Goal: Complete application form: Complete application form

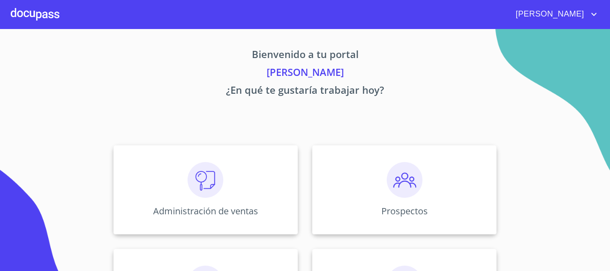
scroll to position [134, 0]
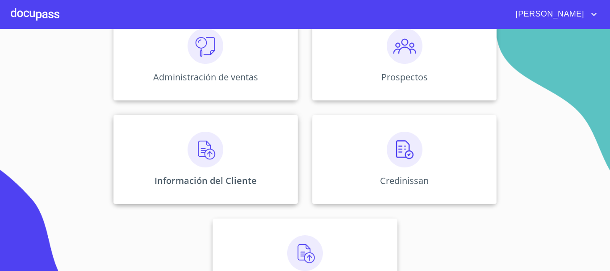
click at [194, 171] on div "Información del Cliente" at bounding box center [205, 159] width 184 height 89
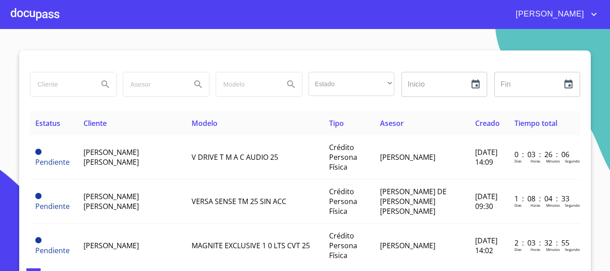
click at [63, 84] on input "search" at bounding box center [60, 84] width 61 height 24
type input "[PERSON_NAME] [PERSON_NAME]"
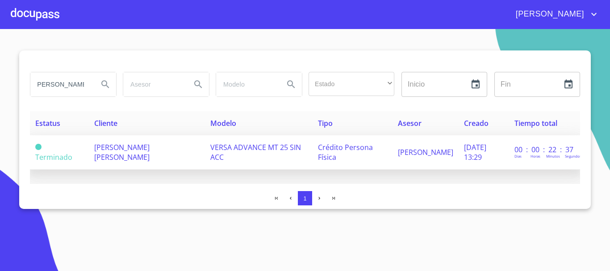
scroll to position [0, 0]
click at [109, 145] on span "[PERSON_NAME] [PERSON_NAME]" at bounding box center [121, 152] width 55 height 20
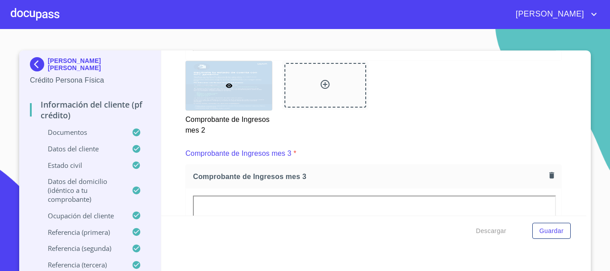
scroll to position [1696, 0]
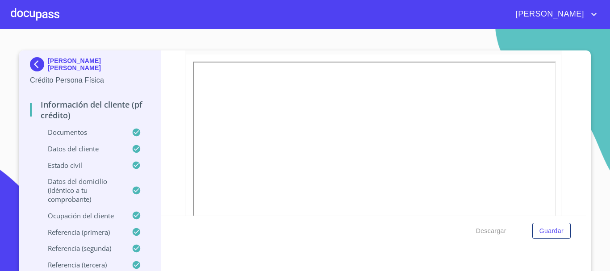
click at [345, 47] on span "Comprobante de Ingresos mes 3" at bounding box center [369, 42] width 353 height 9
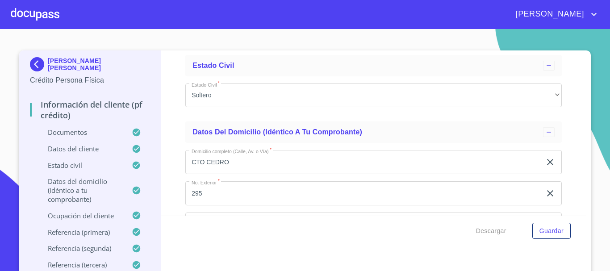
scroll to position [3079, 0]
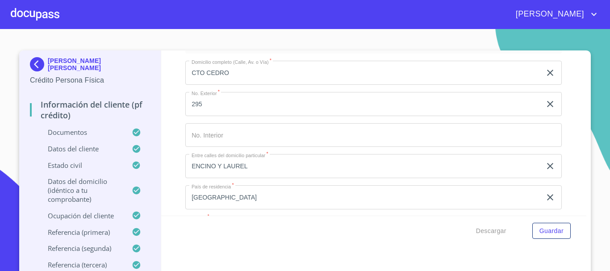
click at [44, 18] on div at bounding box center [35, 14] width 49 height 29
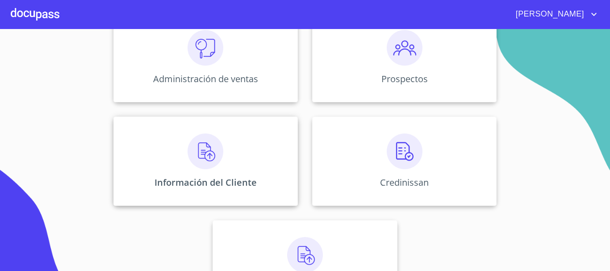
scroll to position [134, 0]
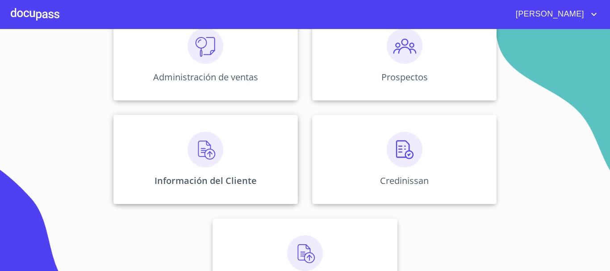
click at [211, 156] on img at bounding box center [205, 150] width 36 height 36
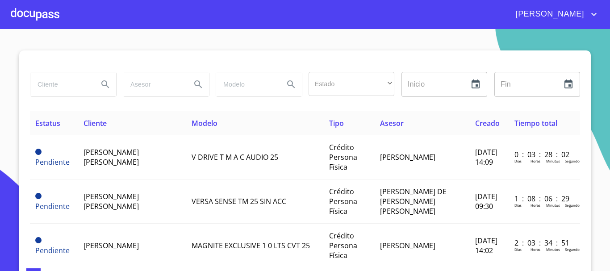
click at [55, 86] on input "search" at bounding box center [60, 84] width 61 height 24
type input "[PERSON_NAME]"
click at [104, 81] on icon "Search" at bounding box center [105, 84] width 11 height 11
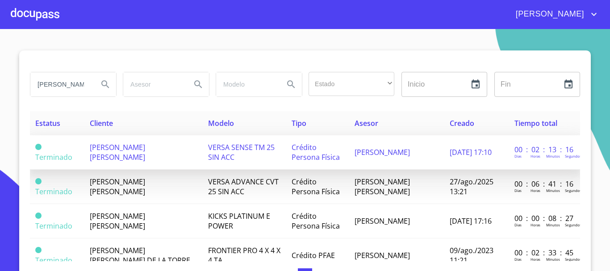
click at [138, 154] on td "[PERSON_NAME] [PERSON_NAME]" at bounding box center [143, 152] width 118 height 34
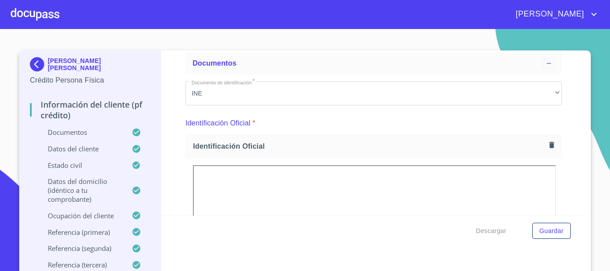
scroll to position [134, 0]
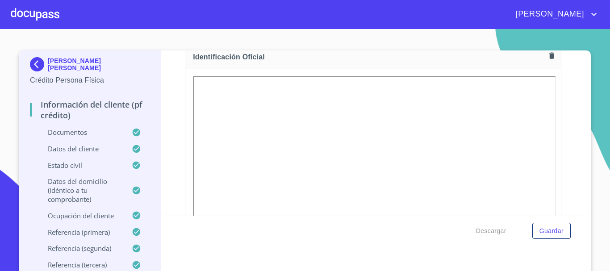
click at [375, 64] on div "Identificación Oficial" at bounding box center [373, 57] width 375 height 24
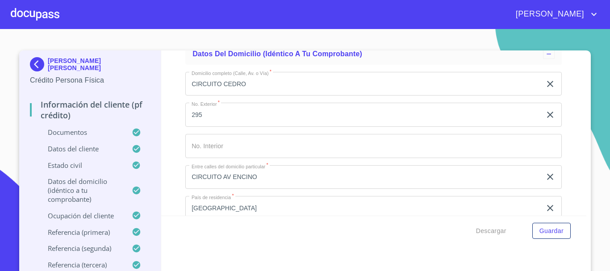
scroll to position [2678, 0]
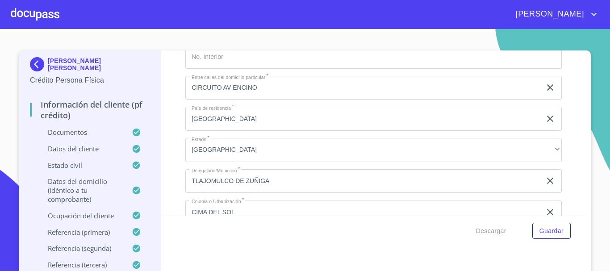
click at [50, 17] on div at bounding box center [35, 14] width 49 height 29
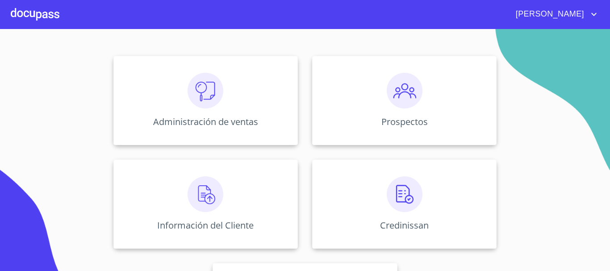
scroll to position [178, 0]
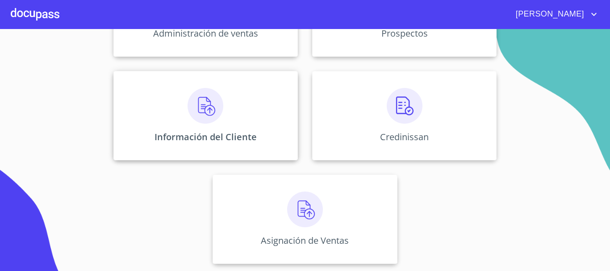
click at [200, 111] on img at bounding box center [205, 106] width 36 height 36
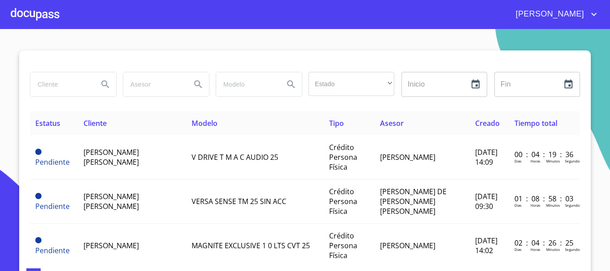
click at [55, 89] on input "search" at bounding box center [60, 84] width 61 height 24
type input "[PERSON_NAME] [PERSON_NAME]"
click at [105, 83] on icon "Search" at bounding box center [105, 84] width 11 height 11
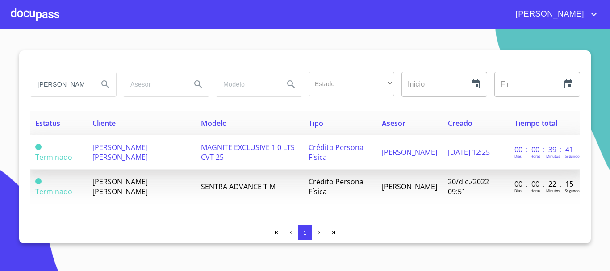
click at [126, 150] on span "[PERSON_NAME] [PERSON_NAME]" at bounding box center [119, 152] width 55 height 20
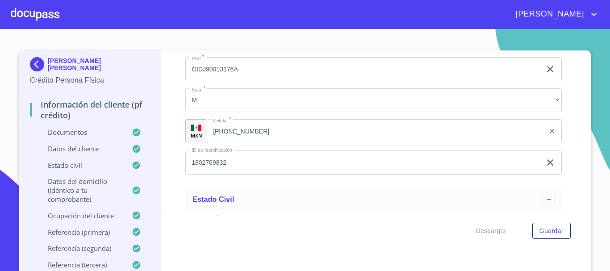
scroll to position [5684, 0]
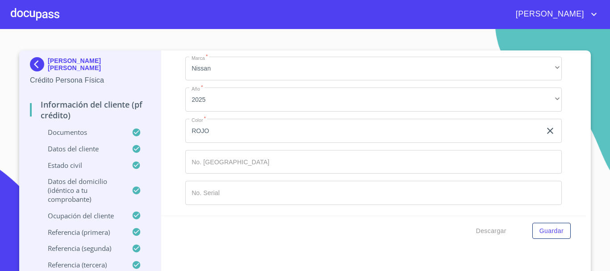
click at [266, 166] on input "Documento de identificación   *" at bounding box center [373, 162] width 376 height 24
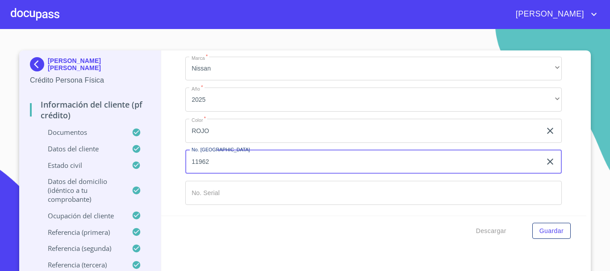
type input "11962"
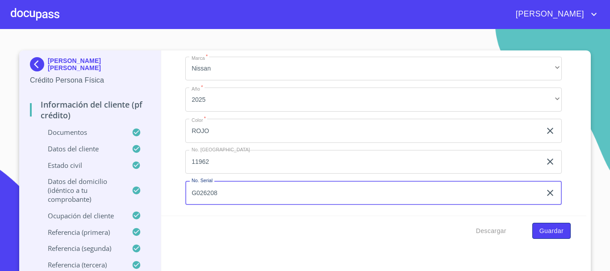
type input "G026208"
click at [552, 230] on span "Guardar" at bounding box center [551, 230] width 24 height 11
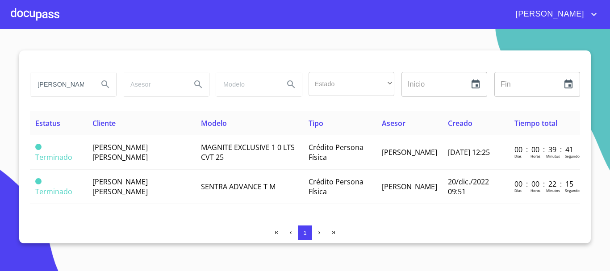
click at [37, 21] on div at bounding box center [35, 14] width 49 height 29
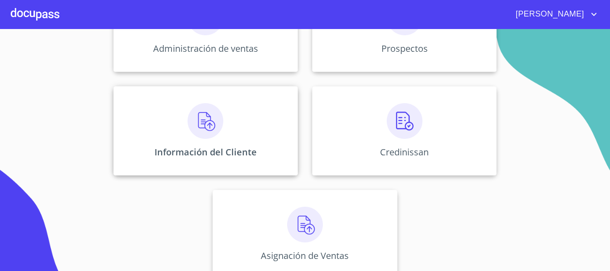
scroll to position [178, 0]
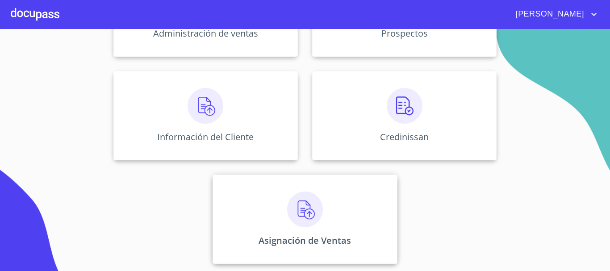
click at [298, 204] on img at bounding box center [305, 209] width 36 height 36
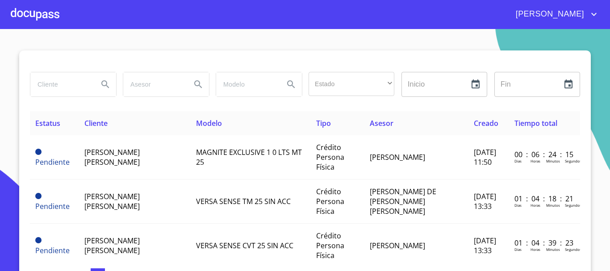
click at [69, 90] on input "search" at bounding box center [60, 84] width 61 height 24
type input "[PERSON_NAME] [PERSON_NAME]"
click at [101, 80] on icon "Search" at bounding box center [105, 84] width 11 height 11
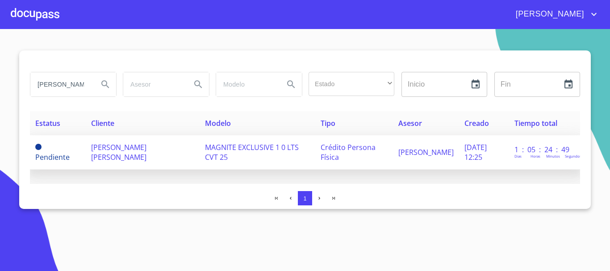
click at [99, 152] on span "[PERSON_NAME] [PERSON_NAME]" at bounding box center [118, 152] width 55 height 20
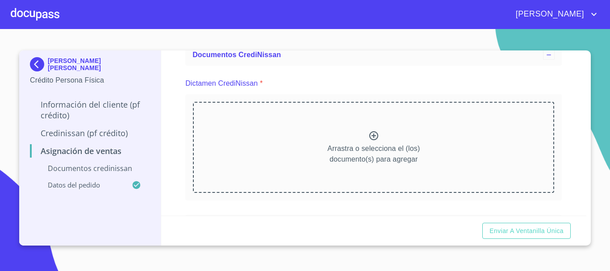
scroll to position [134, 0]
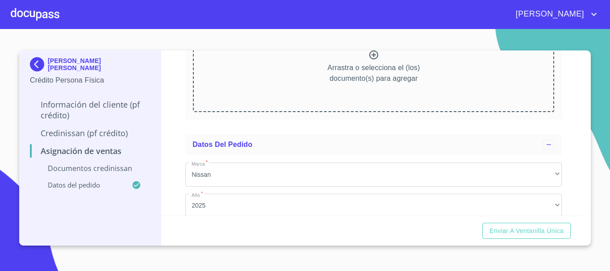
click at [370, 58] on icon at bounding box center [373, 55] width 11 height 11
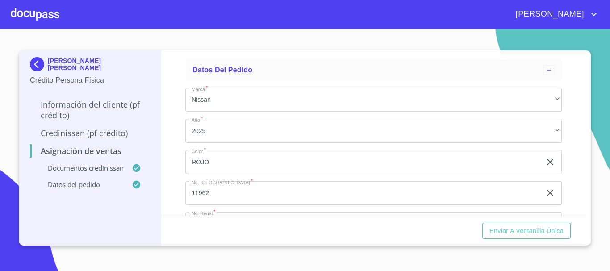
scroll to position [289, 0]
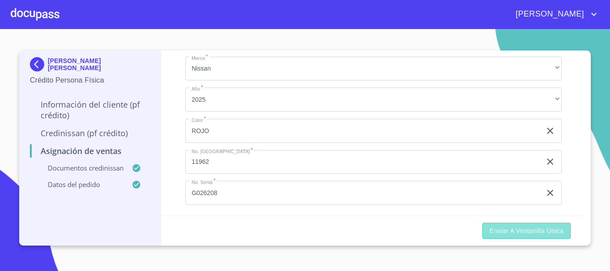
click at [536, 234] on span "Enviar a Ventanilla única" at bounding box center [526, 230] width 74 height 11
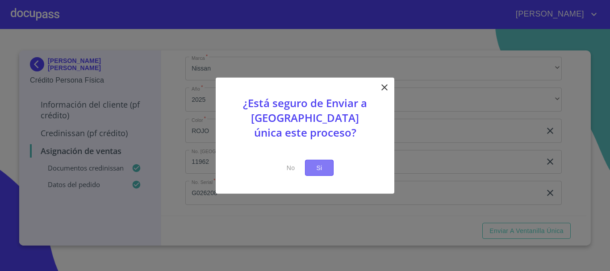
click at [317, 172] on span "Si" at bounding box center [319, 167] width 14 height 11
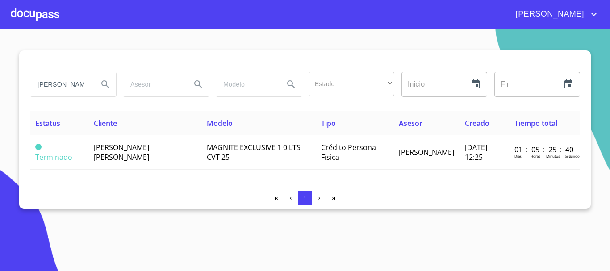
click at [39, 19] on div at bounding box center [35, 14] width 49 height 29
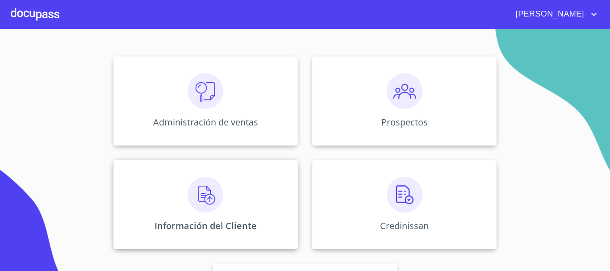
scroll to position [89, 0]
click at [208, 212] on div "Información del Cliente" at bounding box center [205, 203] width 184 height 89
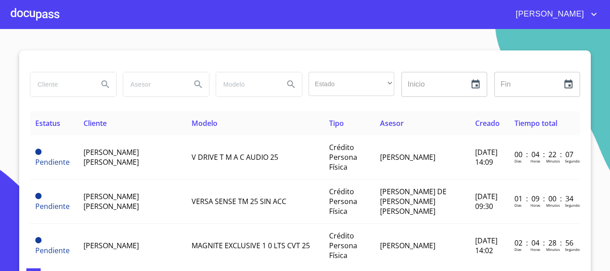
click at [58, 84] on input "search" at bounding box center [60, 84] width 61 height 24
type input "[PERSON_NAME] [PERSON_NAME]"
click at [100, 86] on icon "Search" at bounding box center [105, 84] width 11 height 11
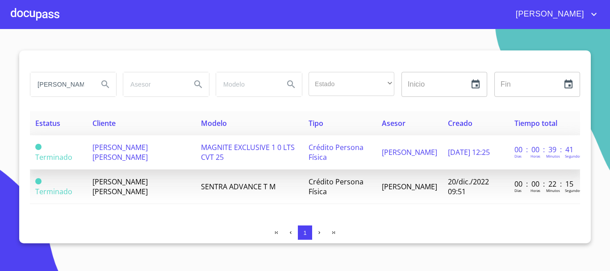
click at [246, 151] on span "MAGNITE EXCLUSIVE 1 0 LTS CVT 25" at bounding box center [248, 152] width 94 height 20
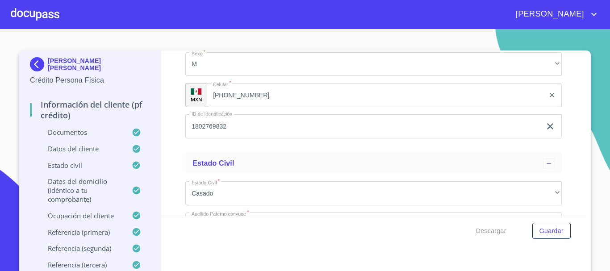
scroll to position [2820, 0]
